Goal: Task Accomplishment & Management: Manage account settings

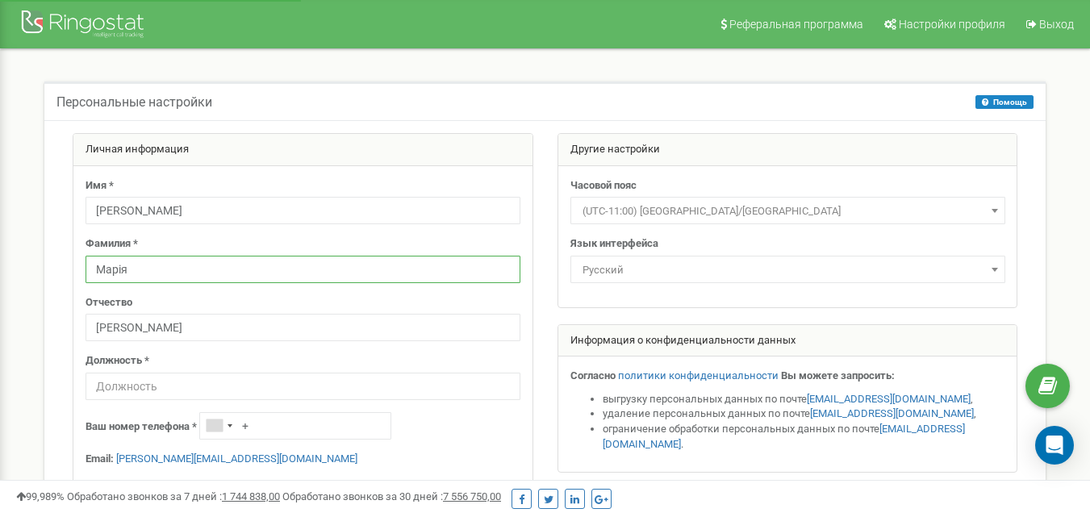
click at [145, 271] on input "Марія" at bounding box center [303, 269] width 435 height 27
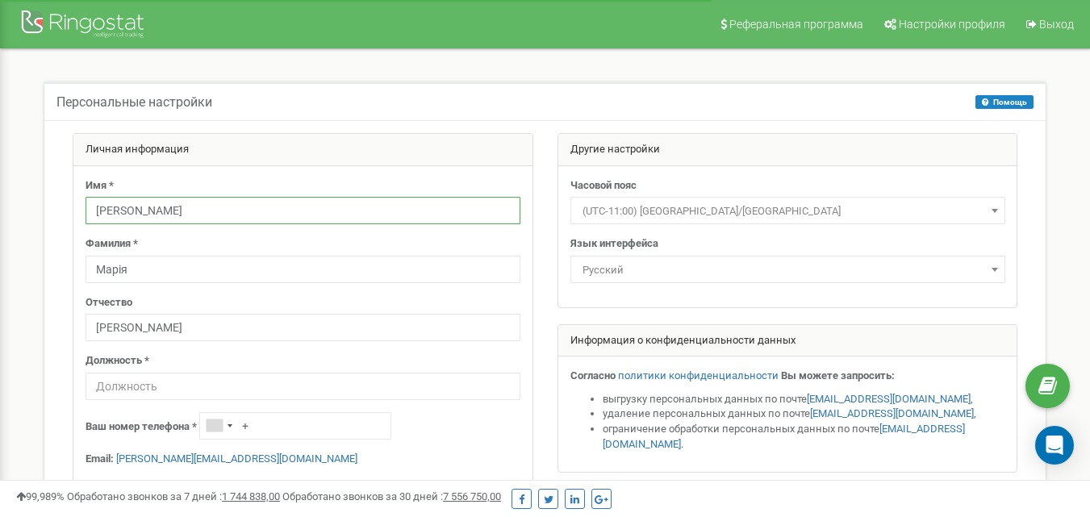
click at [154, 211] on input "[PERSON_NAME]" at bounding box center [303, 210] width 435 height 27
type input "Д"
type input "v"
type input "ь"
type input "Мария"
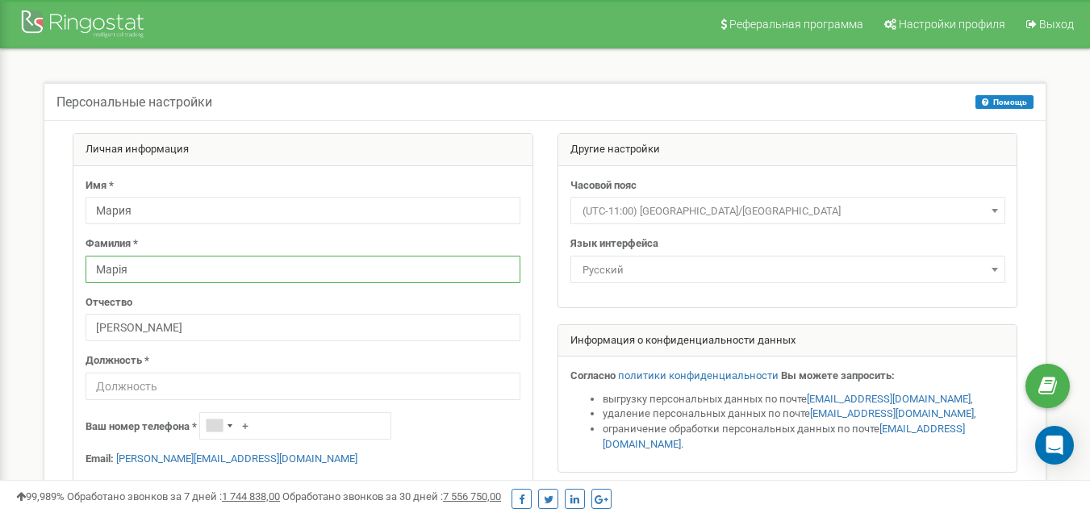
click at [127, 267] on input "Марія" at bounding box center [303, 269] width 435 height 27
type input "М"
click at [111, 265] on input "text" at bounding box center [303, 269] width 435 height 27
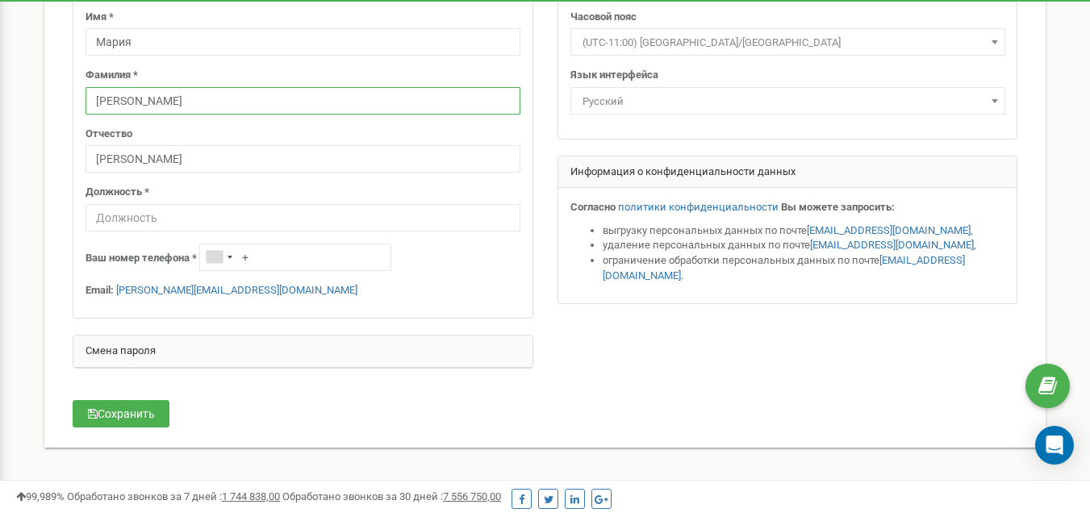
scroll to position [215, 0]
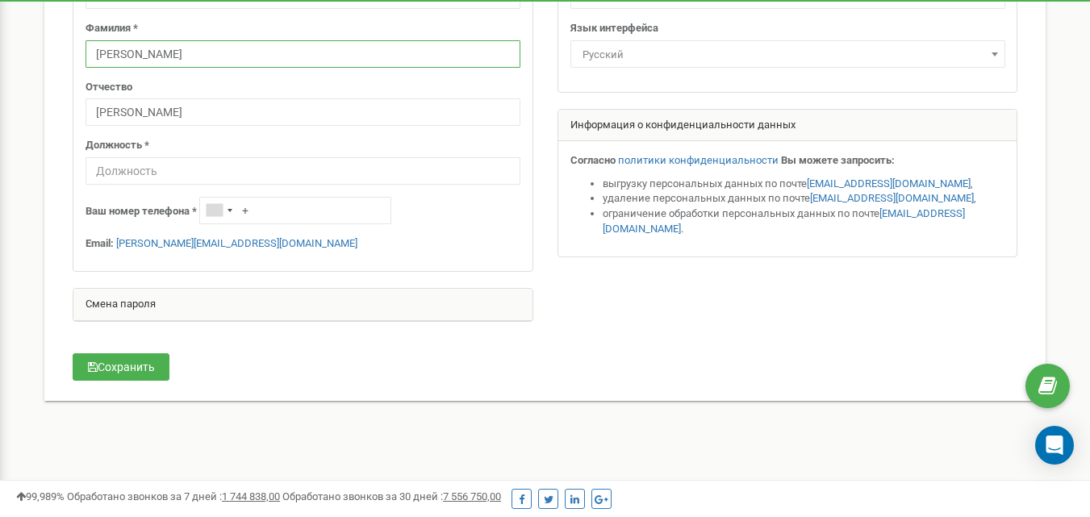
type input "[PERSON_NAME]"
click at [305, 215] on input "+" at bounding box center [295, 210] width 192 height 27
